Goal: Find contact information: Find contact information

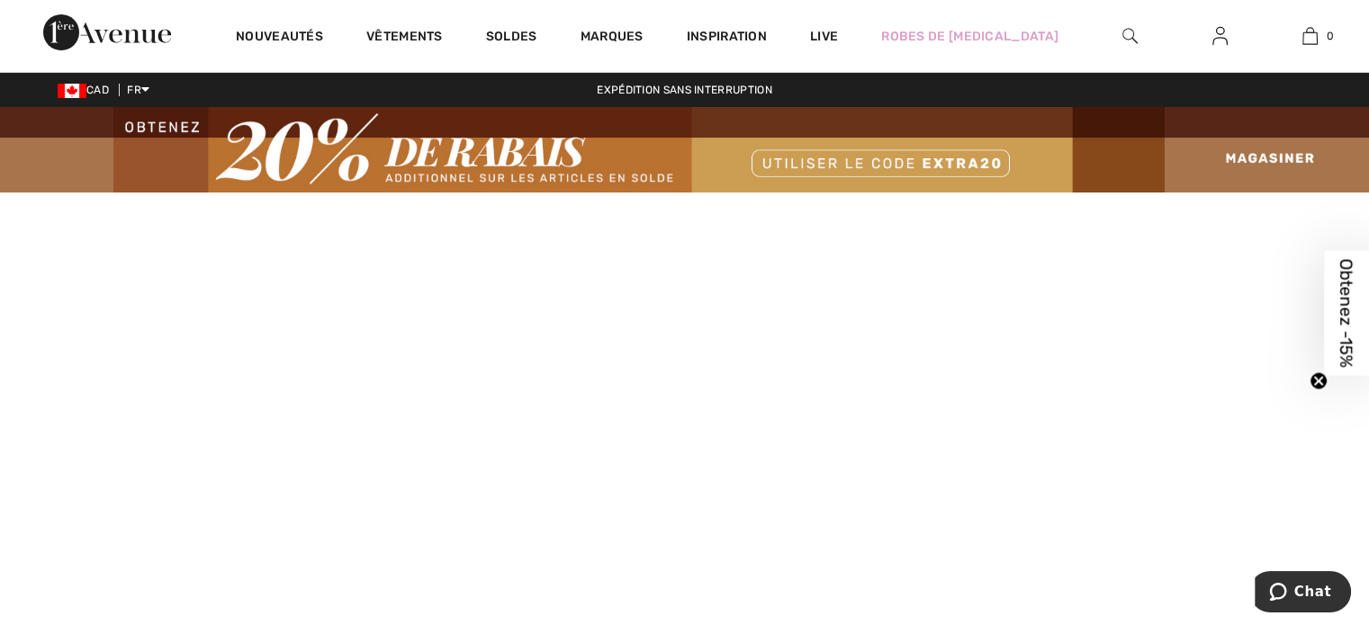
click at [123, 34] on img at bounding box center [107, 32] width 128 height 36
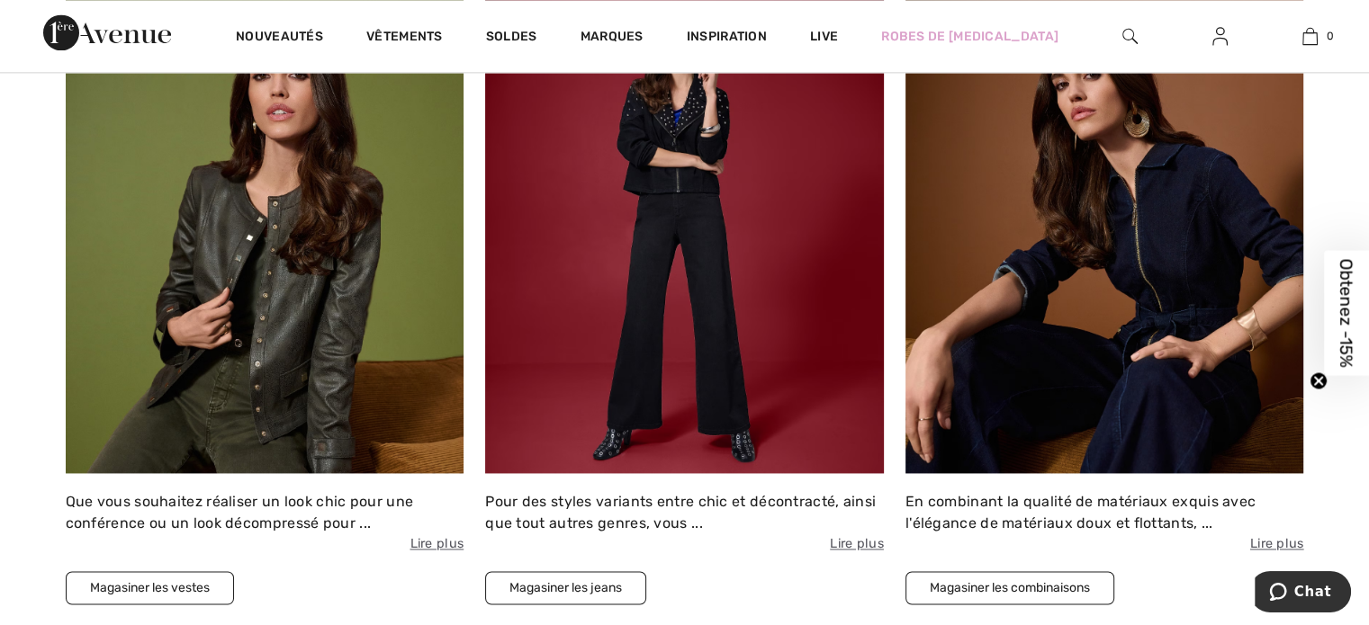
scroll to position [3115, 0]
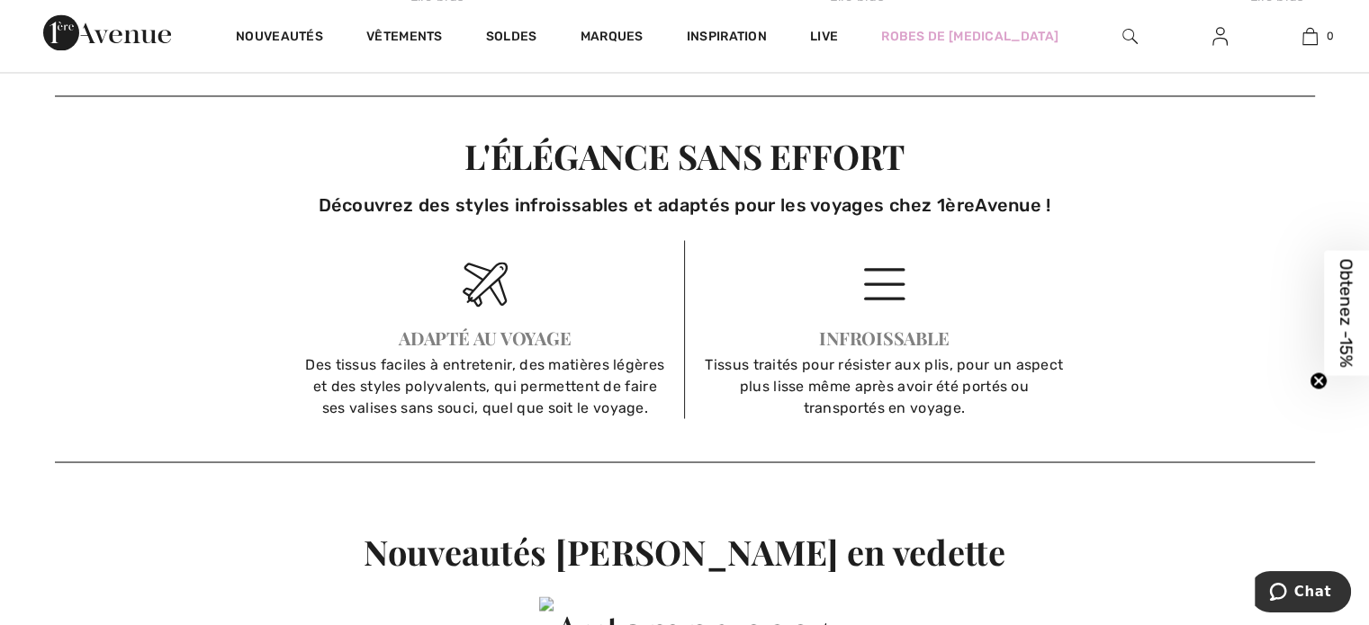
drag, startPoint x: 1361, startPoint y: 501, endPoint x: 1356, endPoint y: 549, distance: 47.9
click at [1356, 549] on div "Previous Next La plus grande sélection de vêtements Découvrez les créations élé…" at bounding box center [684, 383] width 1369 height 6611
click at [1356, 544] on div "Previous Next La plus grande sélection de vêtements Découvrez les créations élé…" at bounding box center [684, 383] width 1369 height 6611
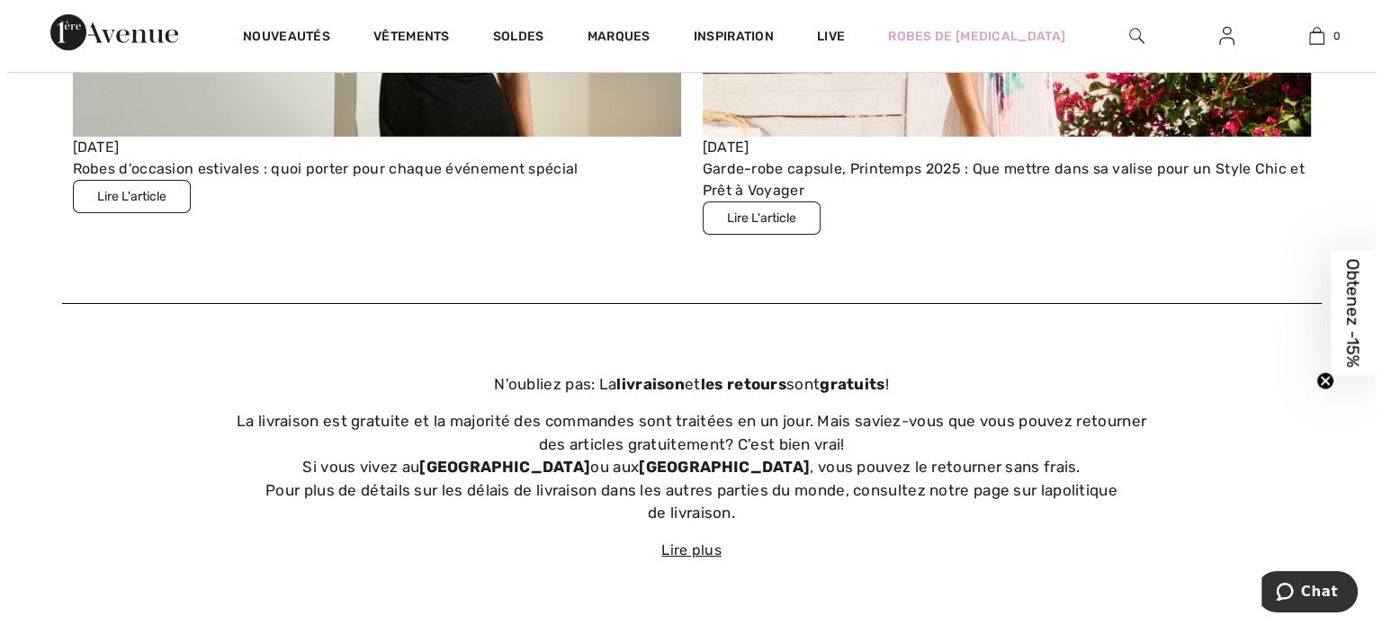
scroll to position [6260, 0]
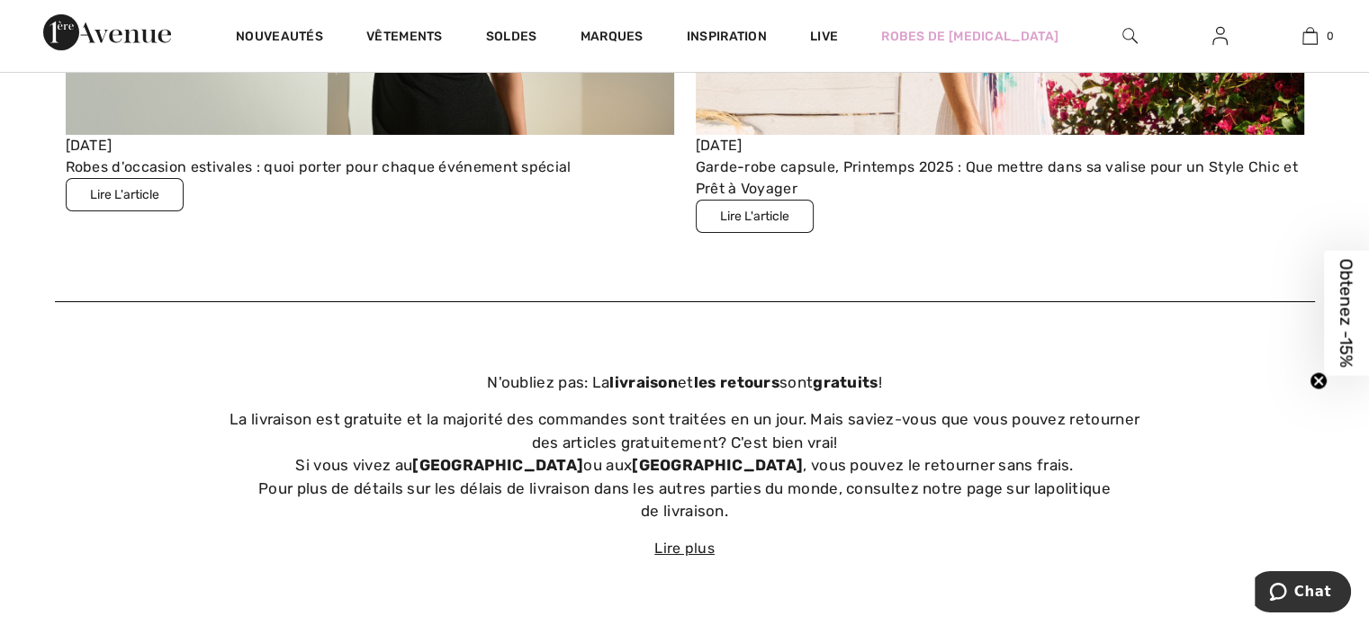
click at [1132, 33] on img at bounding box center [1129, 36] width 15 height 22
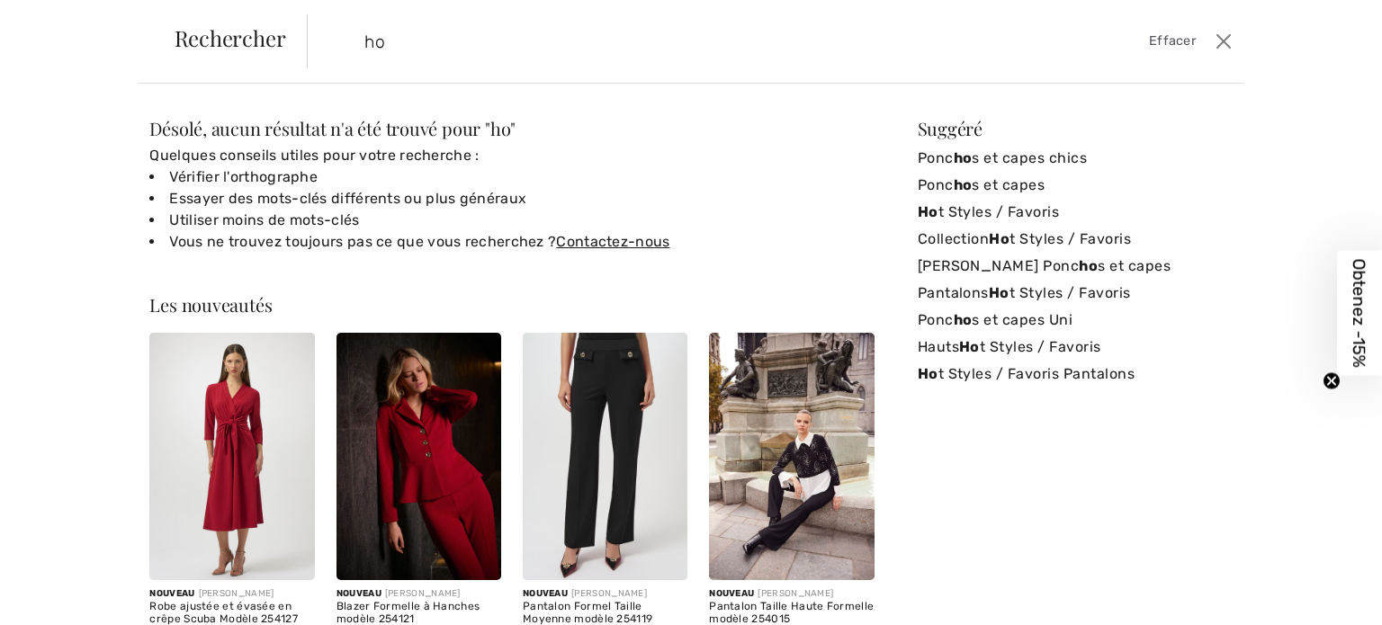
type input "h"
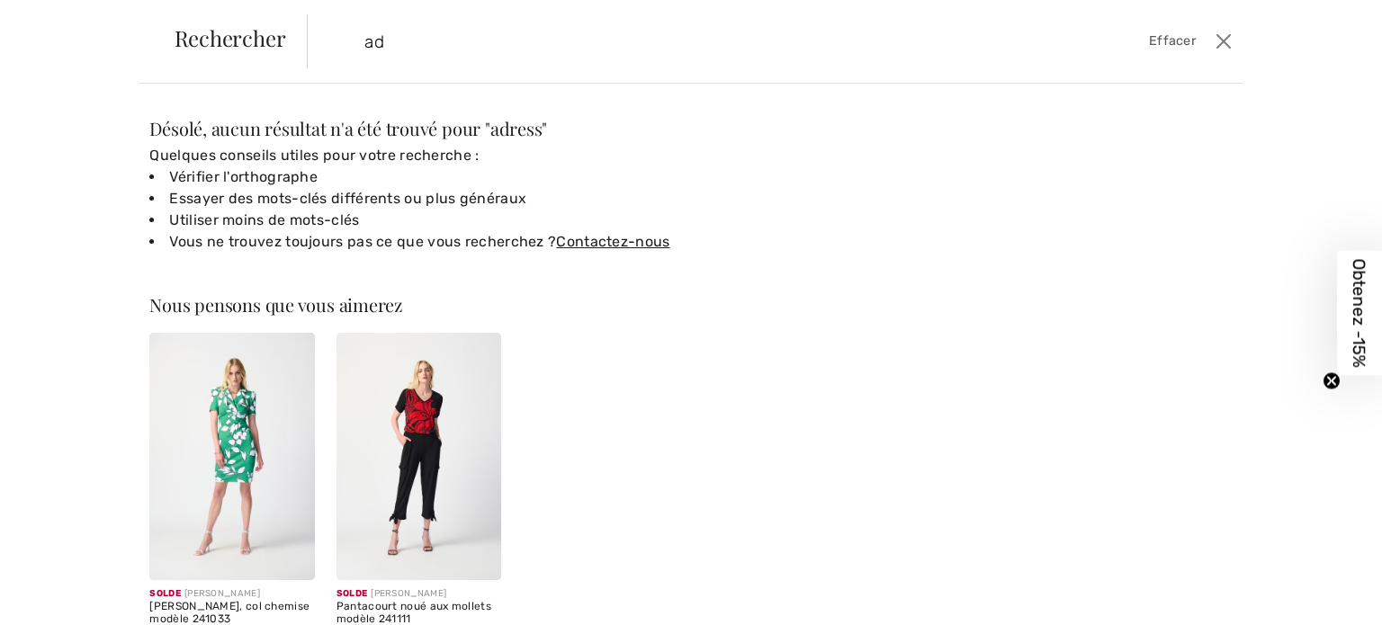
type input "a"
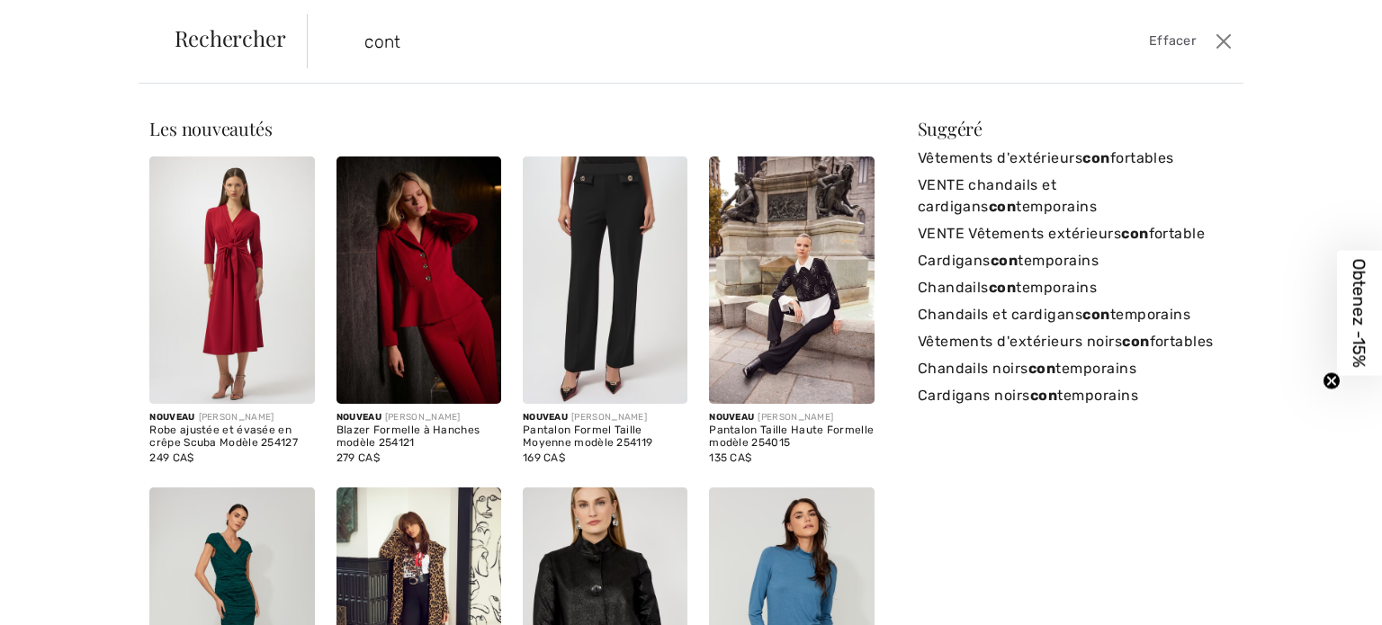
type input "conta"
